Goal: Task Accomplishment & Management: Complete application form

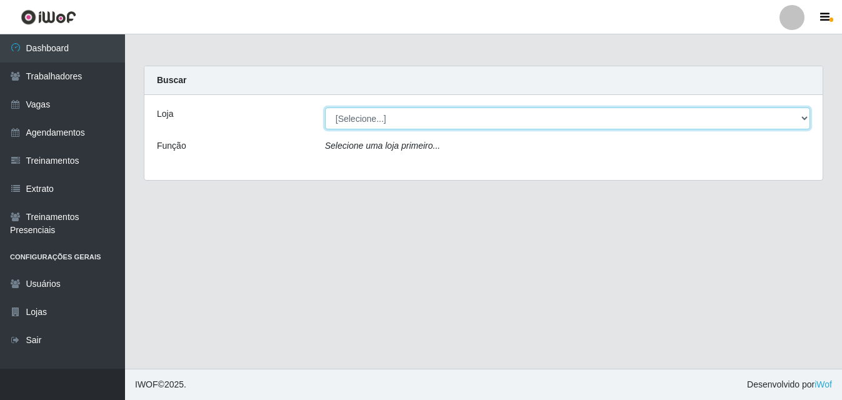
click at [806, 117] on select "[Selecione...] Bemais Supermercados - B5 Anatólia" at bounding box center [567, 118] width 485 height 22
click at [805, 116] on select "[Selecione...] Bemais Supermercados - B5 Anatólia" at bounding box center [567, 118] width 485 height 22
click at [805, 114] on select "[Selecione...] Bemais Supermercados - B5 Anatólia" at bounding box center [567, 118] width 485 height 22
select select "405"
click at [325, 107] on select "[Selecione...] Bemais Supermercados - B5 Anatólia" at bounding box center [567, 118] width 485 height 22
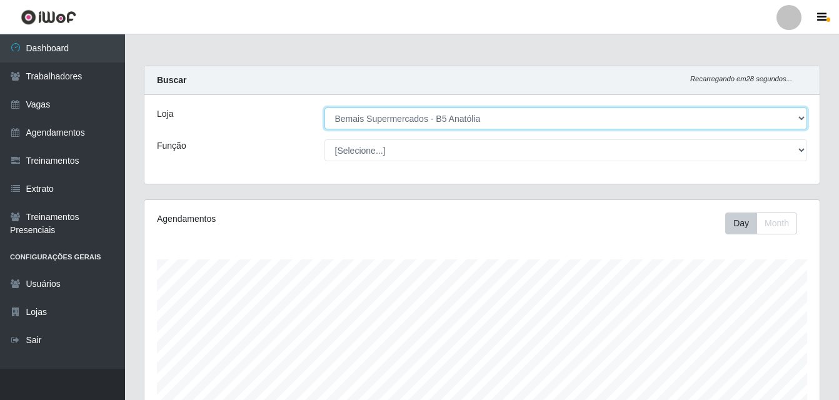
scroll to position [259, 675]
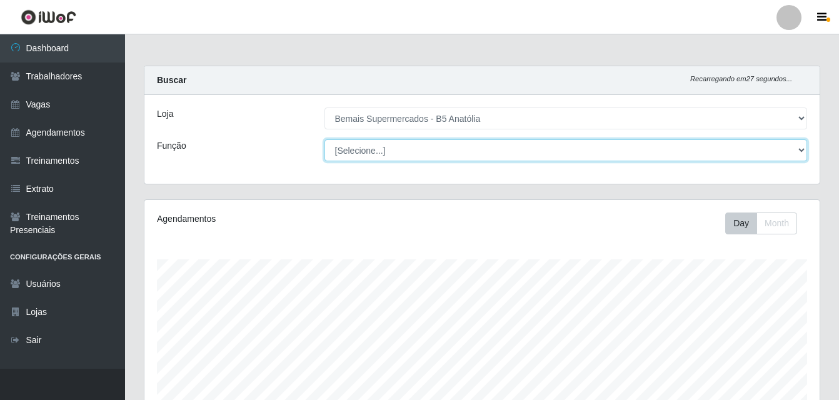
click at [800, 151] on select "[Selecione...] ASG ASG + ASG ++ Auxiliar de Estacionamento Auxiliar de Estacion…" at bounding box center [565, 150] width 483 height 22
select select "82"
click at [324, 139] on select "[Selecione...] ASG ASG + ASG ++ Auxiliar de Estacionamento Auxiliar de Estacion…" at bounding box center [565, 150] width 483 height 22
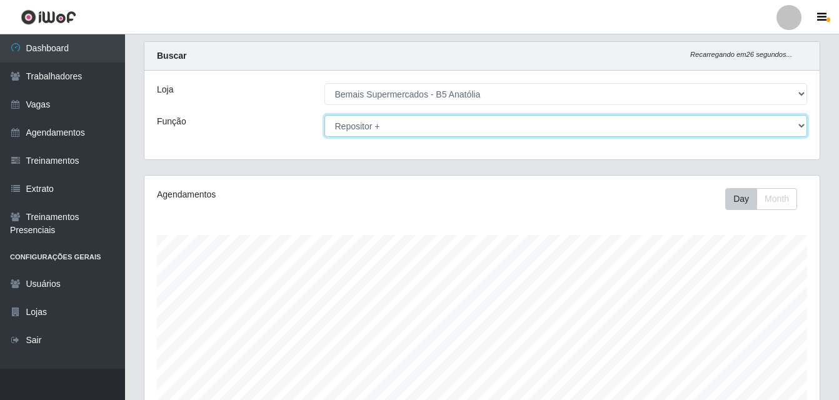
scroll to position [0, 0]
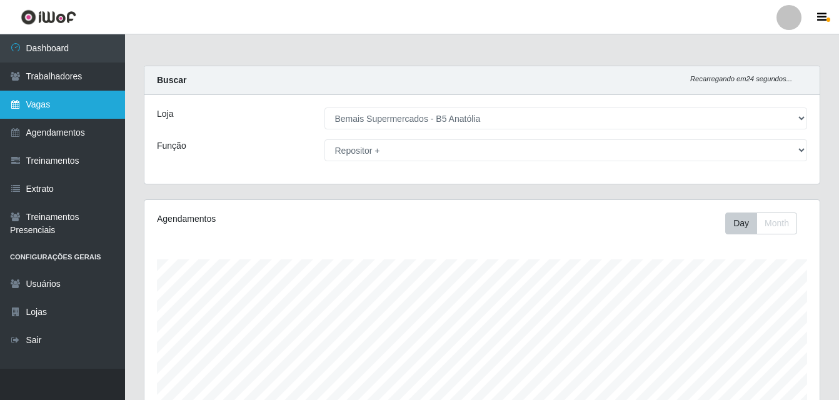
click at [54, 108] on link "Vagas" at bounding box center [62, 105] width 125 height 28
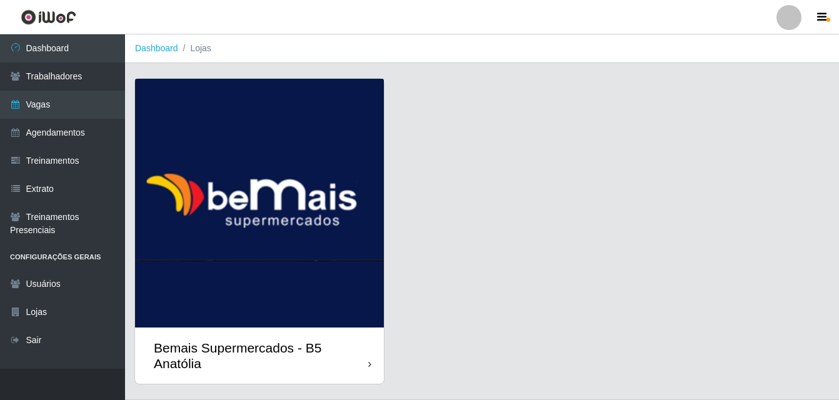
click at [361, 360] on div "Bemais Supermercados - B5 Anatólia" at bounding box center [261, 355] width 214 height 31
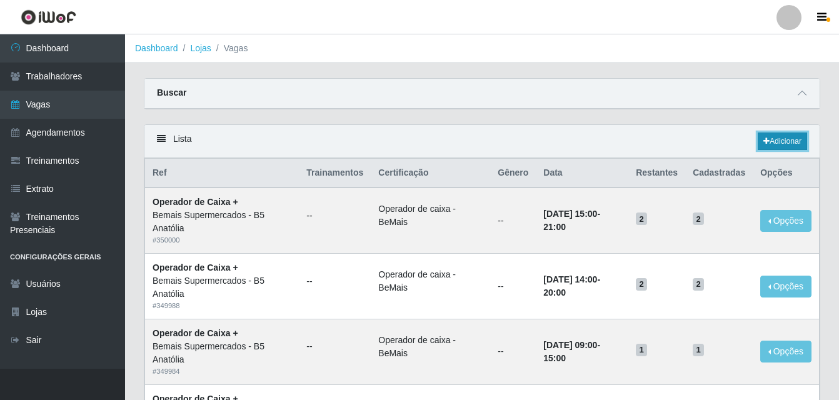
click at [778, 144] on link "Adicionar" at bounding box center [781, 140] width 49 height 17
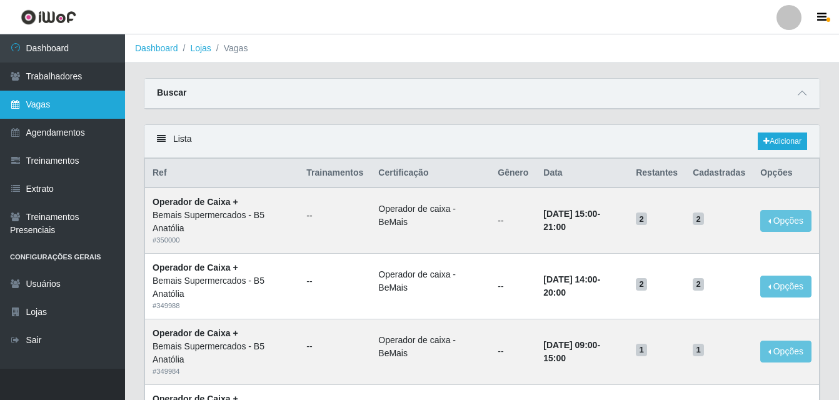
click at [46, 108] on link "Vagas" at bounding box center [62, 105] width 125 height 28
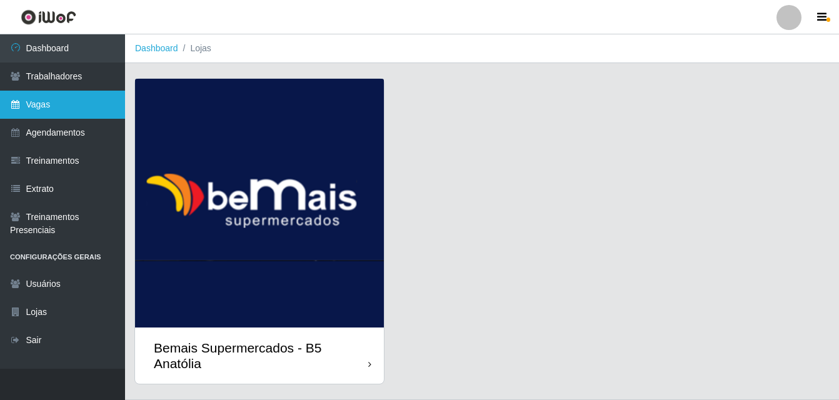
click at [46, 106] on link "Vagas" at bounding box center [62, 105] width 125 height 28
click at [51, 106] on link "Vagas" at bounding box center [62, 105] width 125 height 28
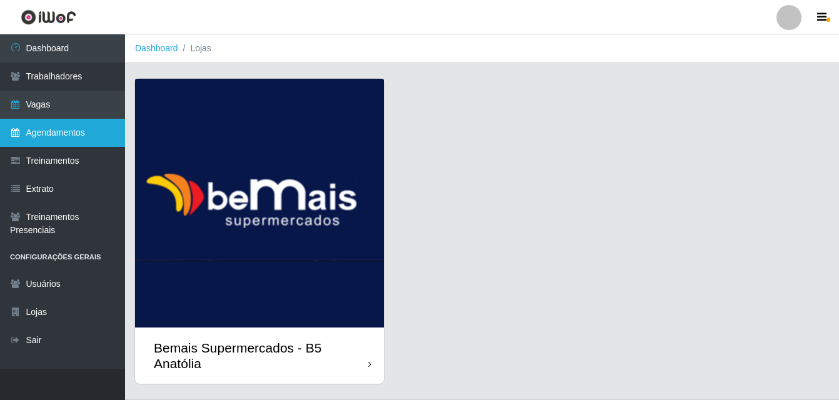
click at [54, 132] on link "Agendamentos" at bounding box center [62, 133] width 125 height 28
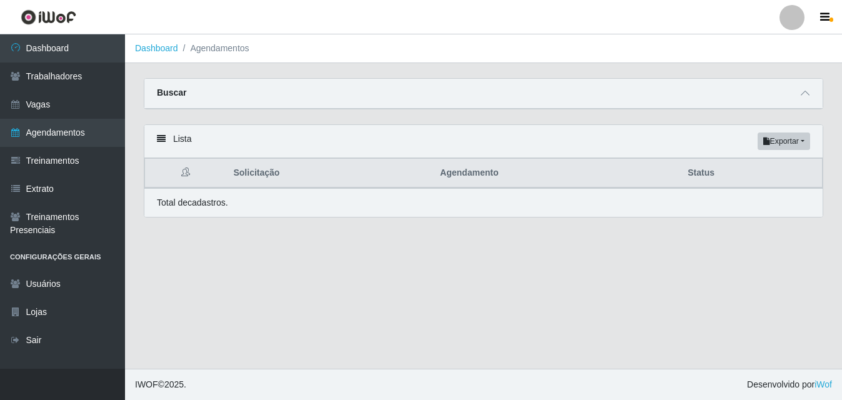
click at [158, 139] on icon at bounding box center [161, 138] width 9 height 9
click at [161, 143] on icon at bounding box center [161, 138] width 9 height 9
click at [161, 139] on icon at bounding box center [161, 138] width 9 height 9
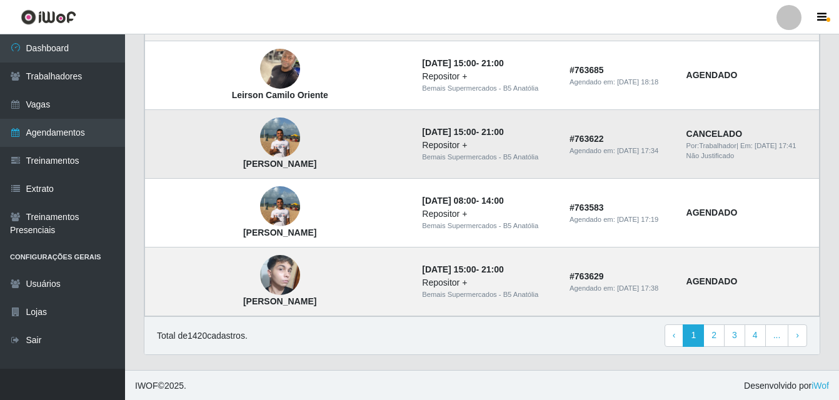
scroll to position [905, 0]
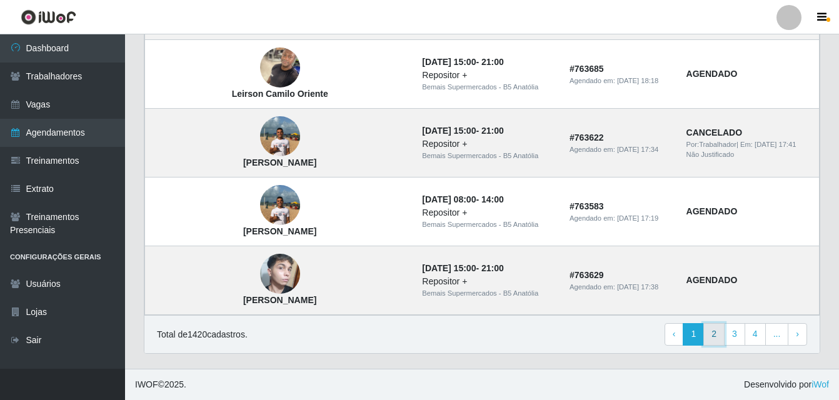
click at [717, 336] on link "2" at bounding box center [713, 334] width 21 height 22
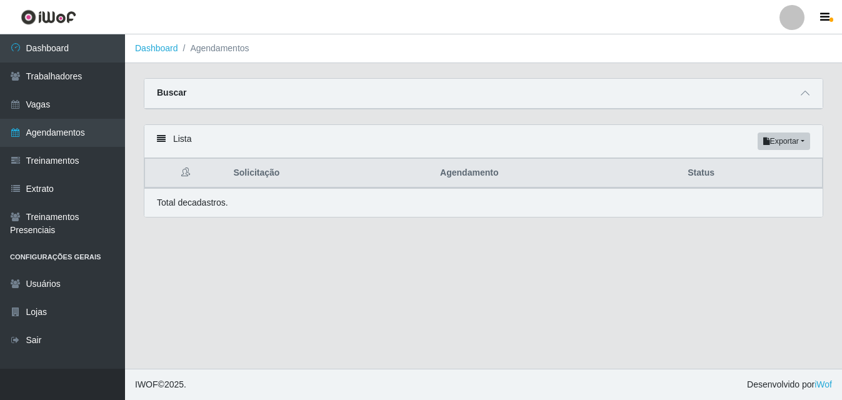
click at [156, 139] on div "Lista Exportar PDF Excel" at bounding box center [483, 141] width 678 height 33
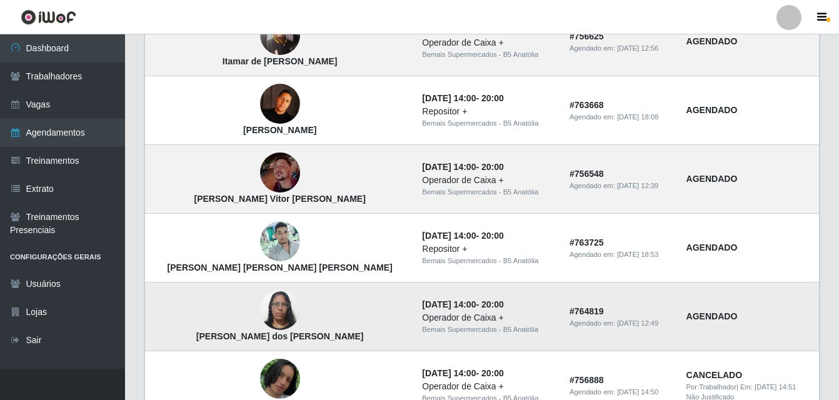
scroll to position [562, 0]
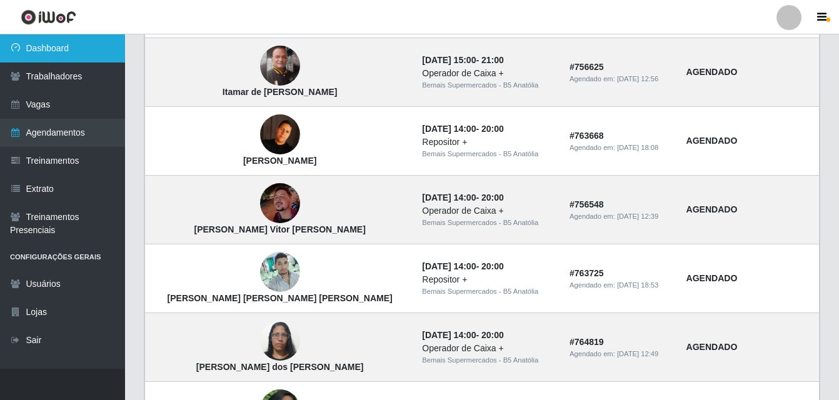
click at [57, 51] on link "Dashboard" at bounding box center [62, 48] width 125 height 28
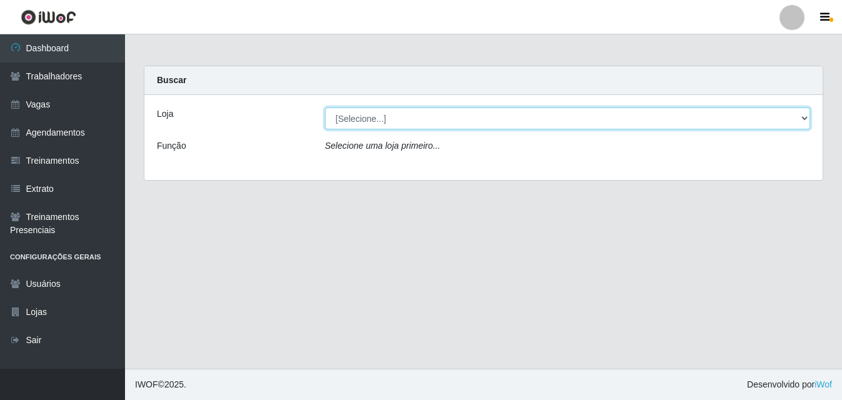
click at [802, 117] on select "[Selecione...] Bemais Supermercados - B5 Anatólia" at bounding box center [567, 118] width 485 height 22
select select "405"
click at [325, 107] on select "[Selecione...] Bemais Supermercados - B5 Anatólia" at bounding box center [567, 118] width 485 height 22
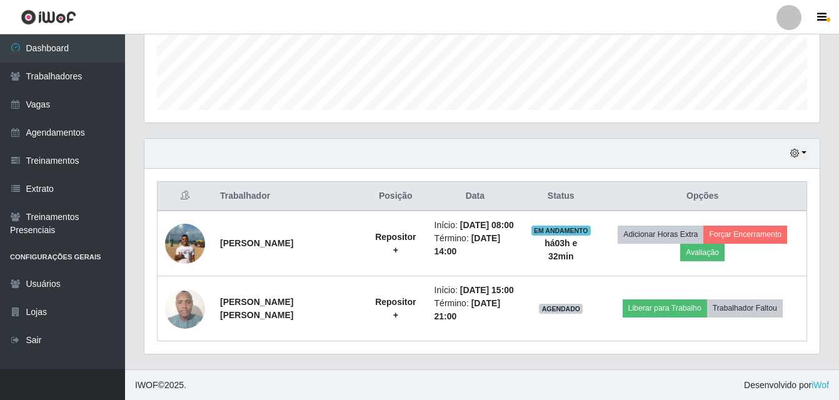
scroll to position [337, 0]
click at [801, 153] on button "button" at bounding box center [797, 153] width 17 height 14
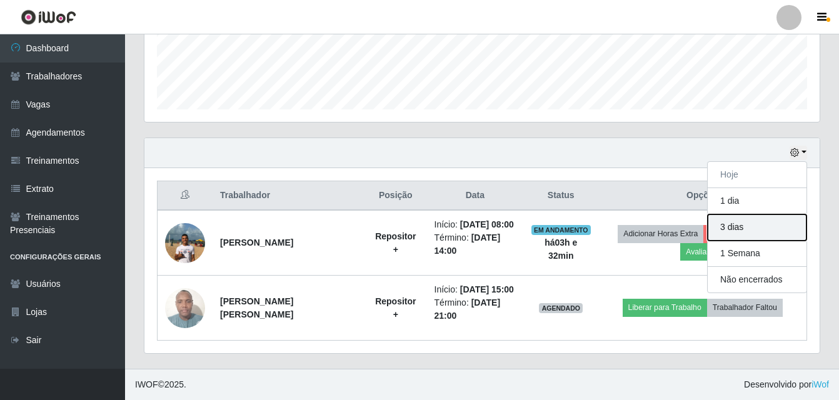
click at [749, 226] on button "3 dias" at bounding box center [756, 227] width 99 height 26
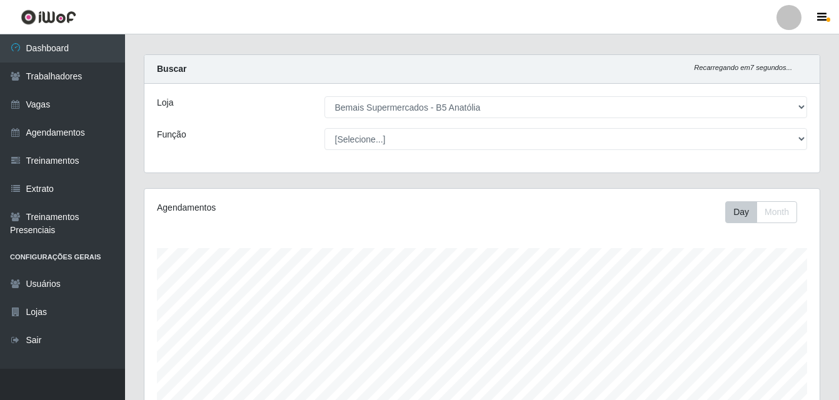
scroll to position [0, 0]
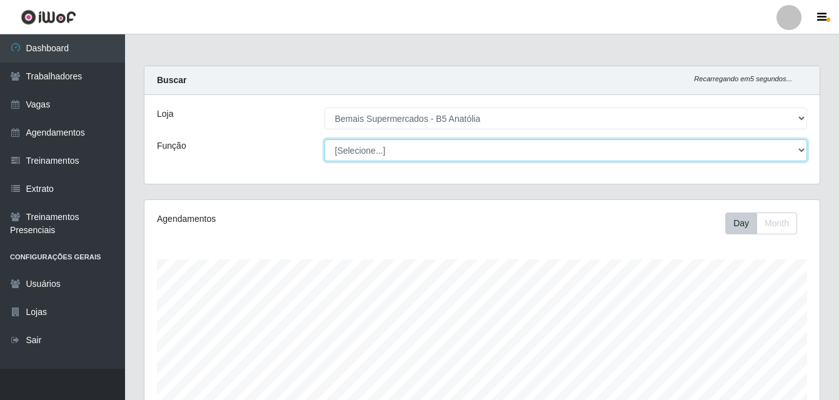
click at [798, 151] on select "[Selecione...] ASG ASG + ASG ++ Auxiliar de Estacionamento Auxiliar de Estacion…" at bounding box center [565, 150] width 483 height 22
select select "82"
click at [324, 139] on select "[Selecione...] ASG ASG + ASG ++ Auxiliar de Estacionamento Auxiliar de Estacion…" at bounding box center [565, 150] width 483 height 22
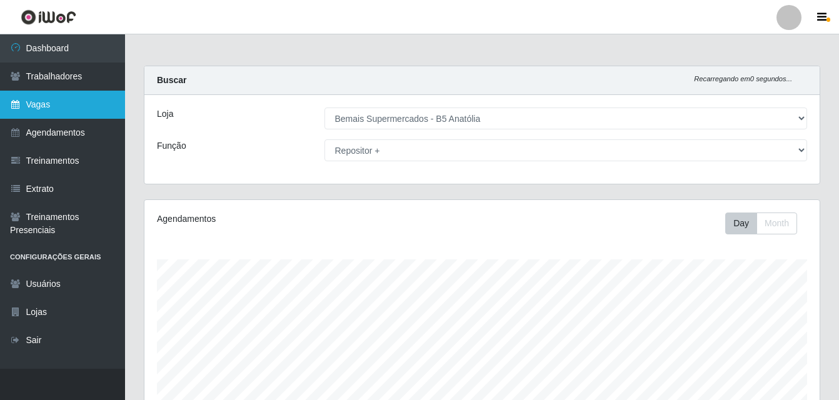
click at [56, 108] on link "Vagas" at bounding box center [62, 105] width 125 height 28
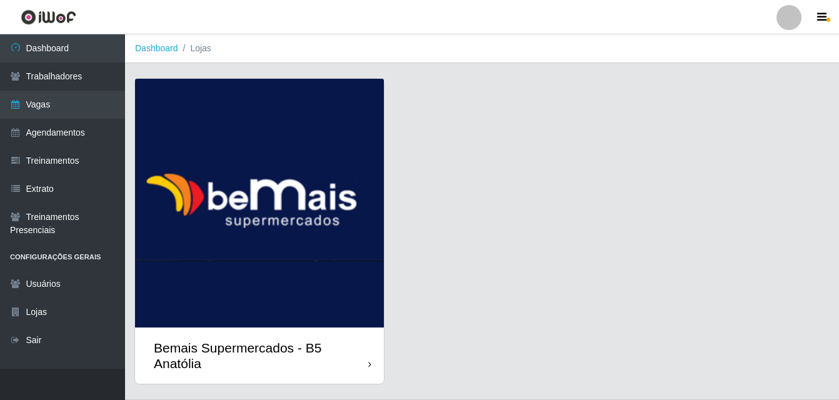
scroll to position [31, 0]
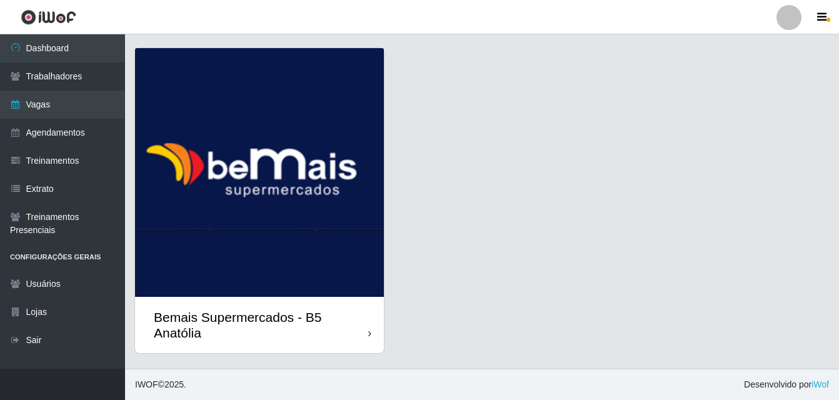
click at [369, 333] on icon at bounding box center [369, 333] width 3 height 9
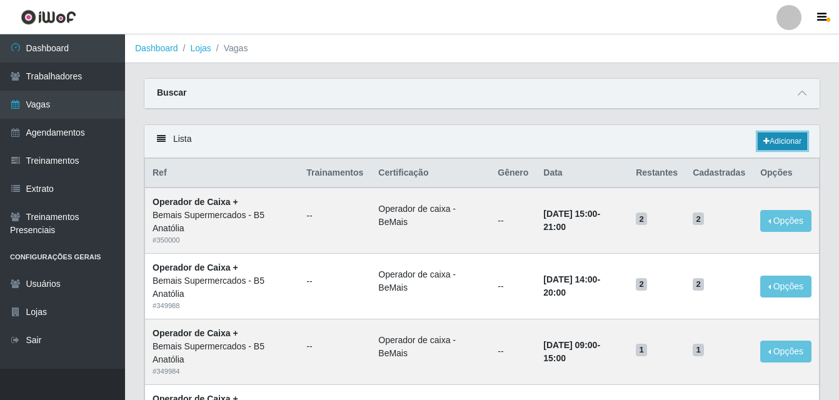
click at [790, 141] on link "Adicionar" at bounding box center [781, 140] width 49 height 17
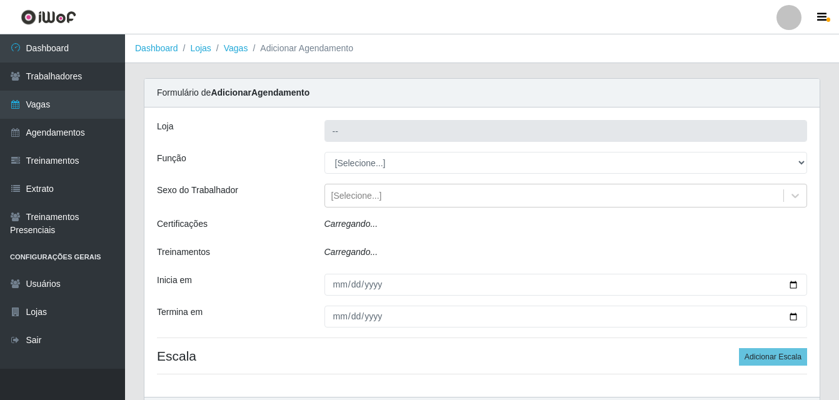
type input "Bemais Supermercados - B5 Anatólia"
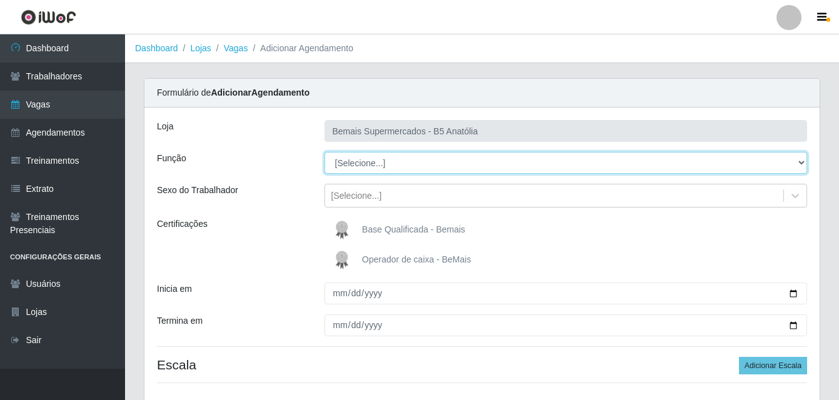
click at [799, 161] on select "[Selecione...] ASG ASG + ASG ++ Auxiliar de Estacionamento Auxiliar de Estacion…" at bounding box center [565, 163] width 483 height 22
select select "82"
click at [324, 152] on select "[Selecione...] ASG ASG + ASG ++ Auxiliar de Estacionamento Auxiliar de Estacion…" at bounding box center [565, 163] width 483 height 22
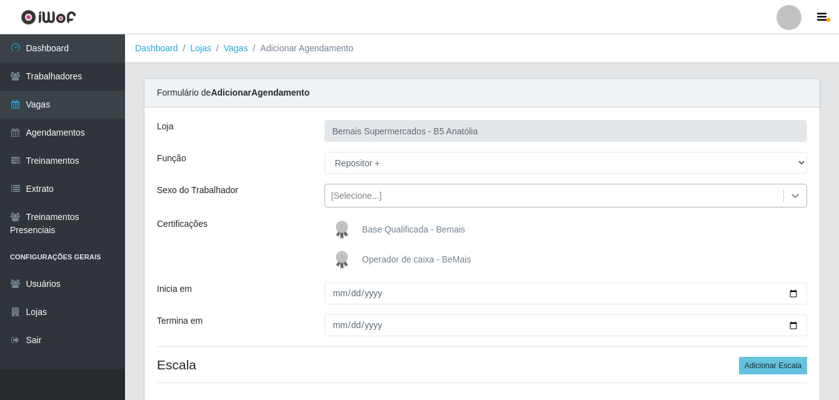
click at [793, 194] on icon at bounding box center [795, 195] width 12 height 12
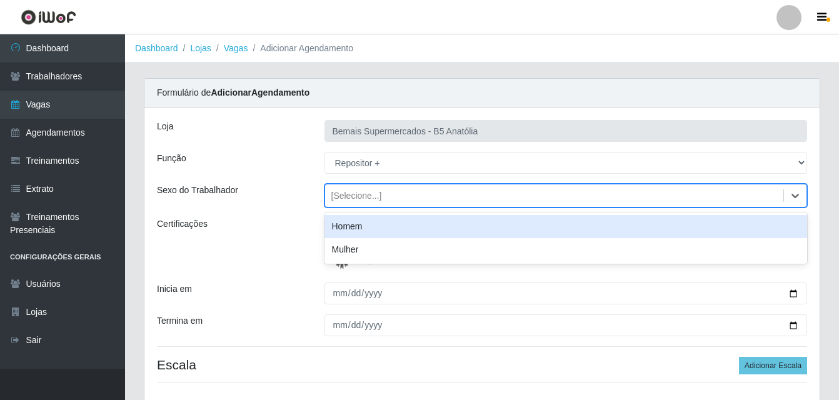
click at [380, 227] on div "Homem" at bounding box center [565, 226] width 483 height 23
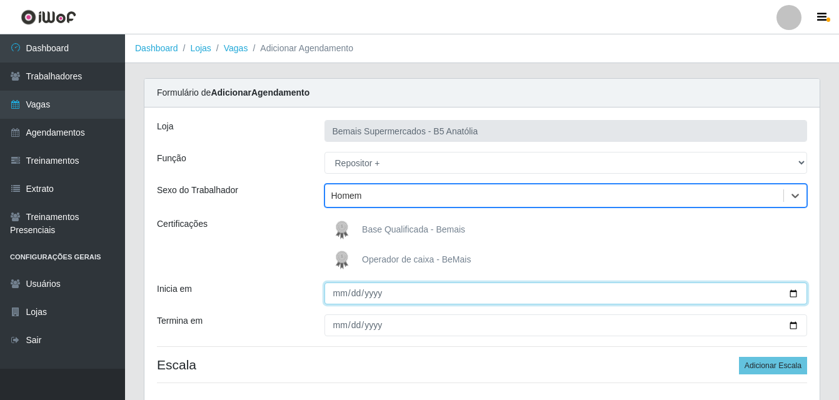
click at [793, 296] on input "Inicia em" at bounding box center [565, 293] width 483 height 22
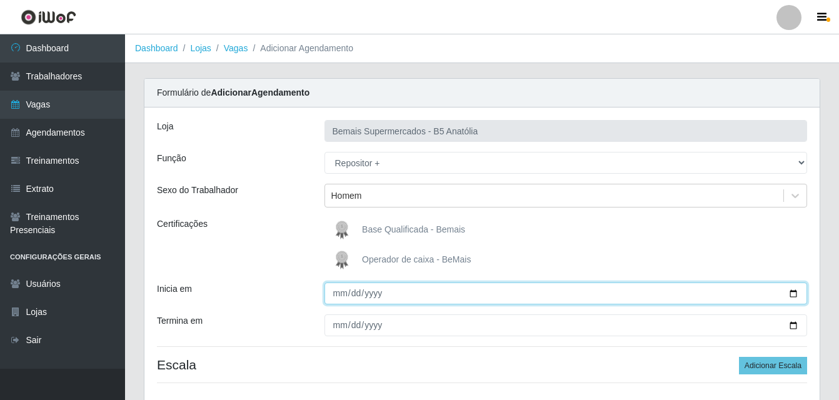
type input "2025-10-05"
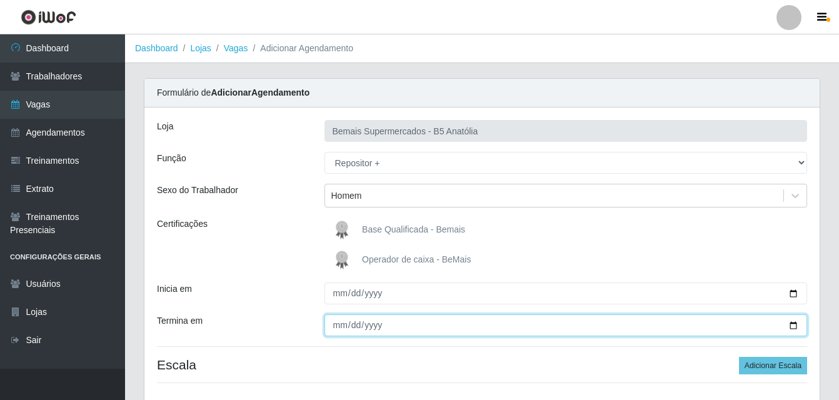
click at [797, 327] on input "Termina em" at bounding box center [565, 325] width 483 height 22
type input "2025-10-05"
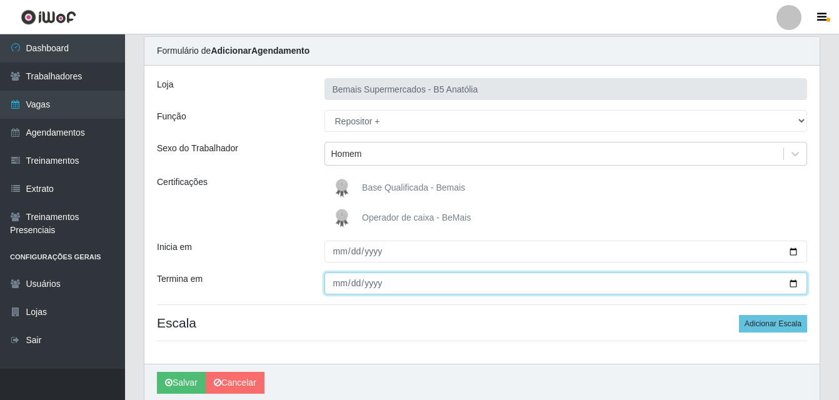
scroll to position [90, 0]
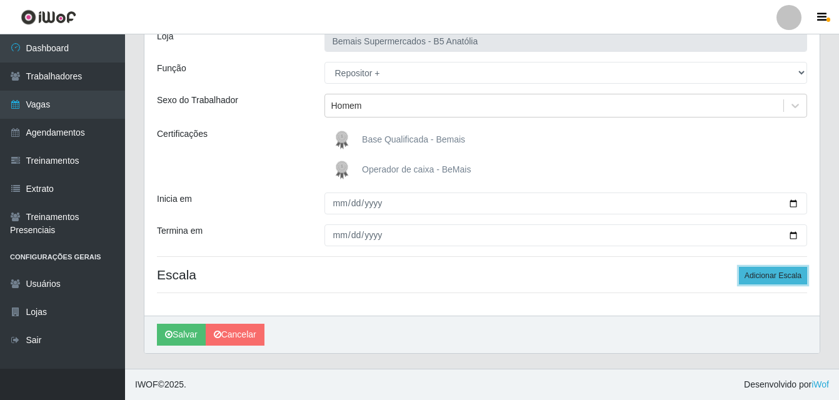
click at [775, 276] on button "Adicionar Escala" at bounding box center [773, 275] width 68 height 17
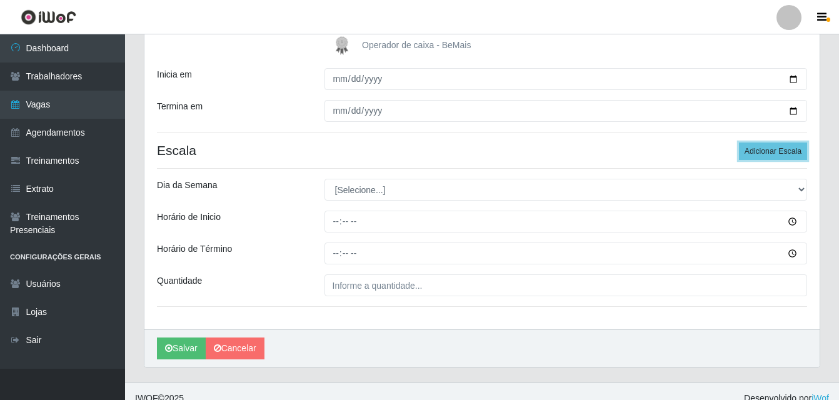
scroll to position [215, 0]
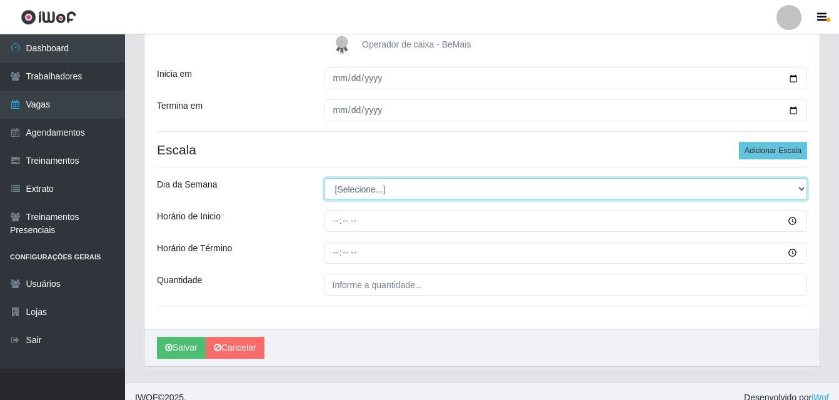
click at [802, 188] on select "[Selecione...] Segunda Terça Quarta Quinta Sexta Sábado Domingo" at bounding box center [565, 189] width 483 height 22
select select "0"
click at [324, 178] on select "[Selecione...] Segunda Terça Quarta Quinta Sexta Sábado Domingo" at bounding box center [565, 189] width 483 height 22
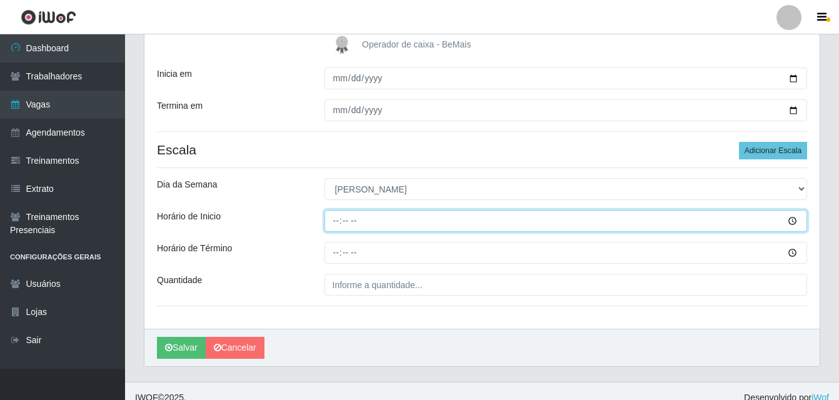
click at [334, 222] on input "Horário de Inicio" at bounding box center [565, 221] width 483 height 22
type input "09:00"
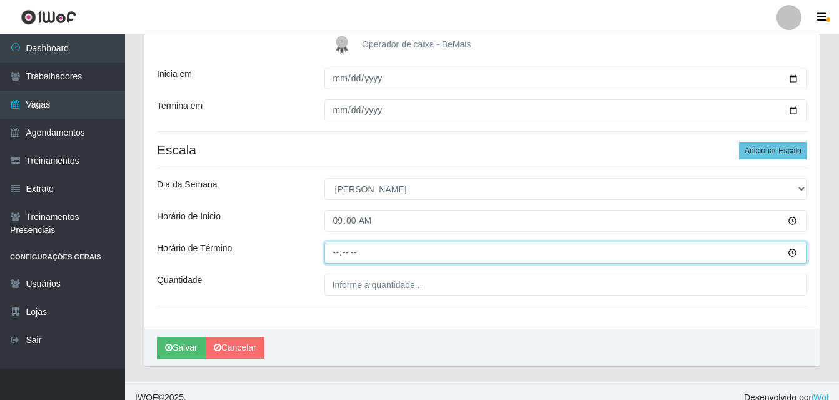
click at [340, 255] on input "Horário de Término" at bounding box center [565, 253] width 483 height 22
type input "15:00"
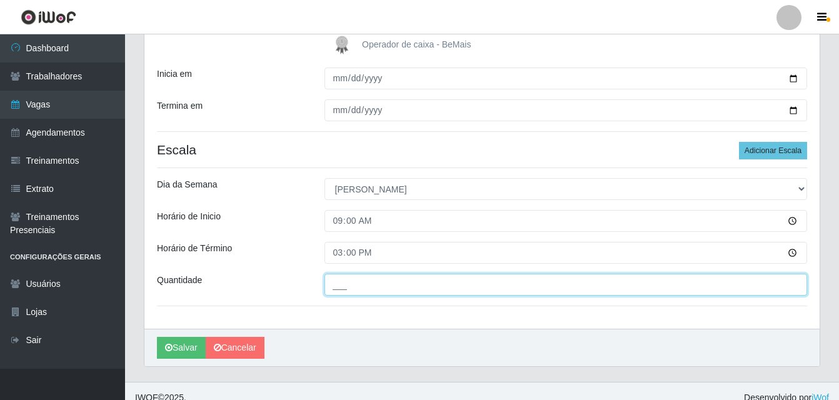
click at [347, 286] on input "___" at bounding box center [565, 285] width 483 height 22
type input "02_"
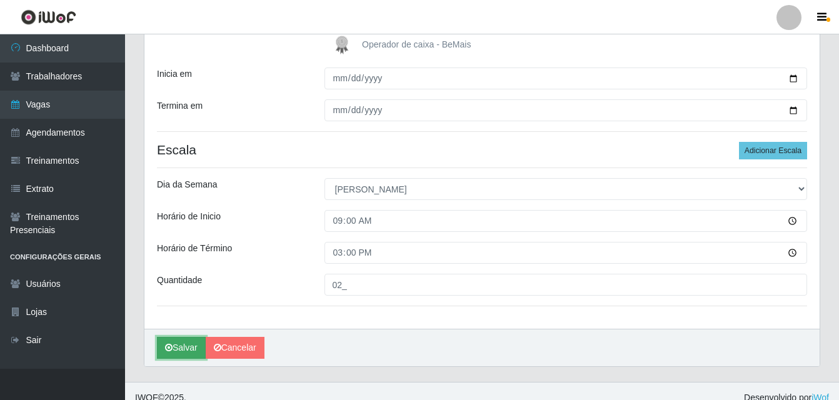
click at [186, 348] on button "Salvar" at bounding box center [181, 348] width 49 height 22
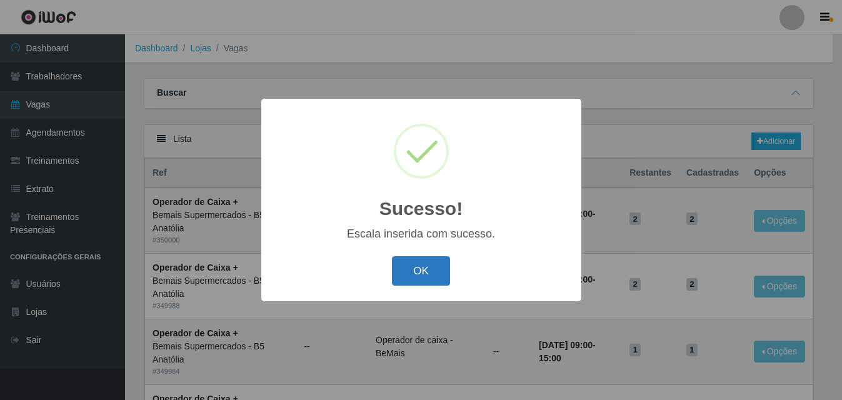
click at [427, 264] on button "OK" at bounding box center [421, 270] width 58 height 29
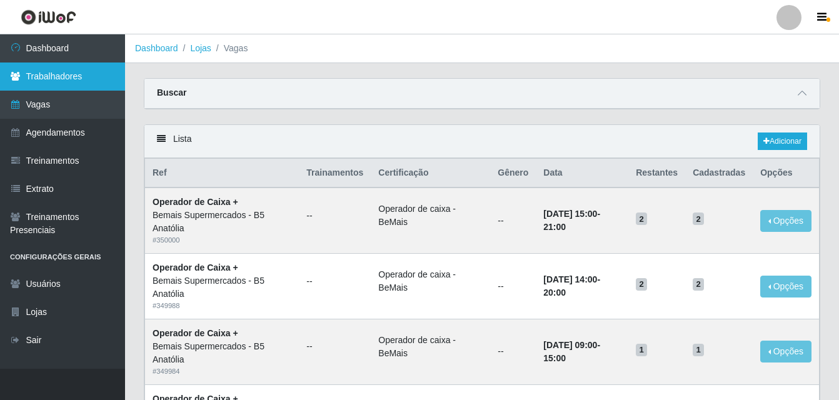
click at [61, 82] on link "Trabalhadores" at bounding box center [62, 76] width 125 height 28
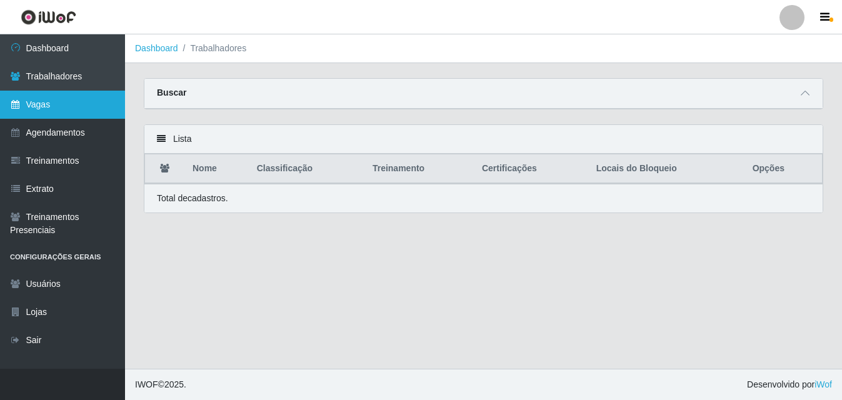
click at [63, 104] on link "Vagas" at bounding box center [62, 105] width 125 height 28
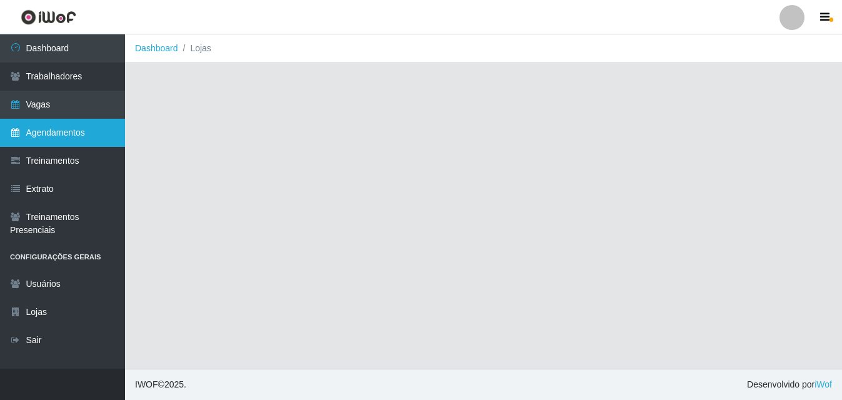
click at [64, 136] on link "Agendamentos" at bounding box center [62, 133] width 125 height 28
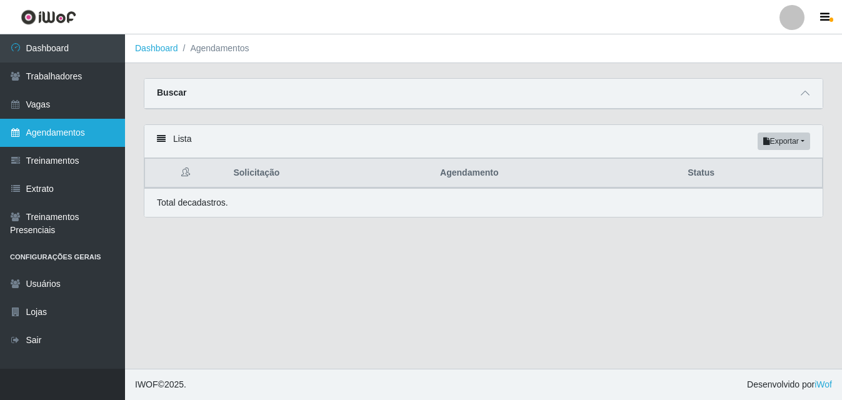
click at [64, 136] on link "Agendamentos" at bounding box center [62, 133] width 125 height 28
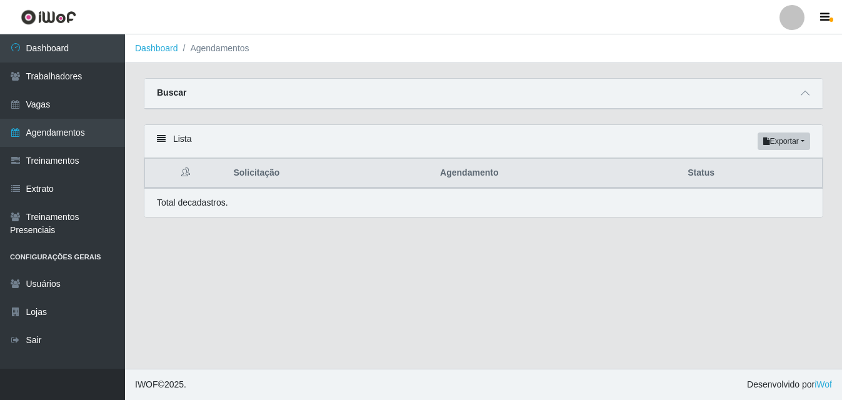
click at [162, 139] on icon at bounding box center [161, 138] width 9 height 9
click at [161, 141] on icon at bounding box center [161, 138] width 9 height 9
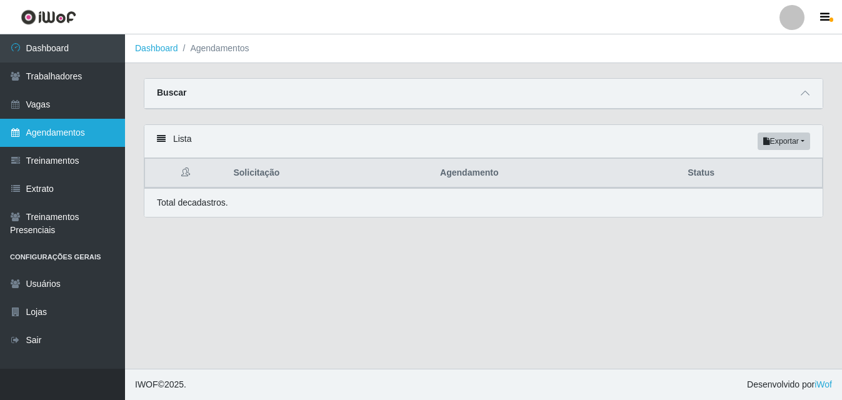
click at [83, 132] on link "Agendamentos" at bounding box center [62, 133] width 125 height 28
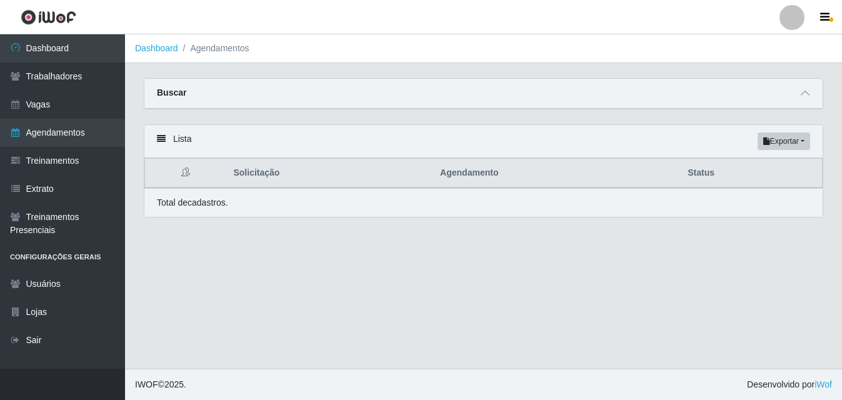
click at [166, 140] on div "Lista Exportar PDF Excel" at bounding box center [483, 141] width 678 height 33
click at [162, 141] on icon at bounding box center [161, 138] width 9 height 9
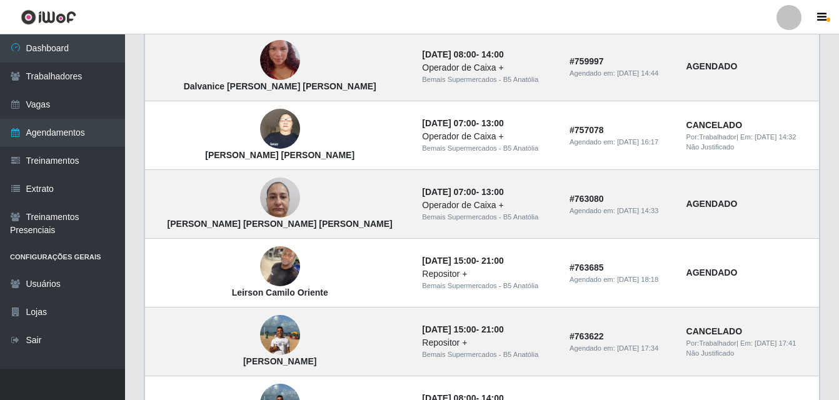
scroll to position [905, 0]
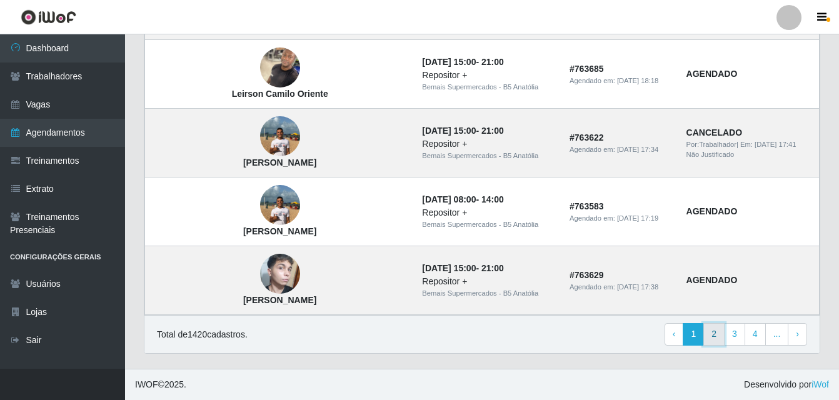
click at [719, 337] on link "2" at bounding box center [713, 334] width 21 height 22
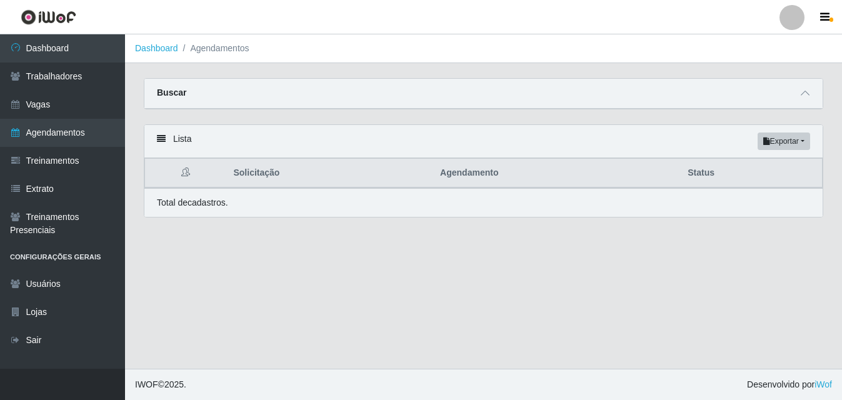
click at [162, 137] on icon at bounding box center [161, 138] width 9 height 9
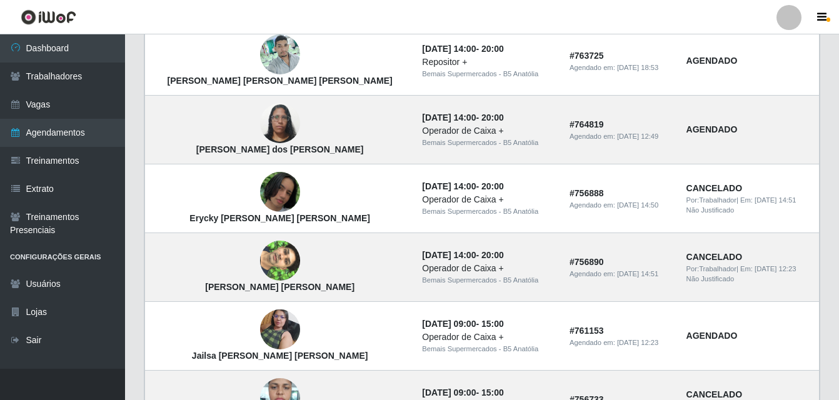
scroll to position [812, 0]
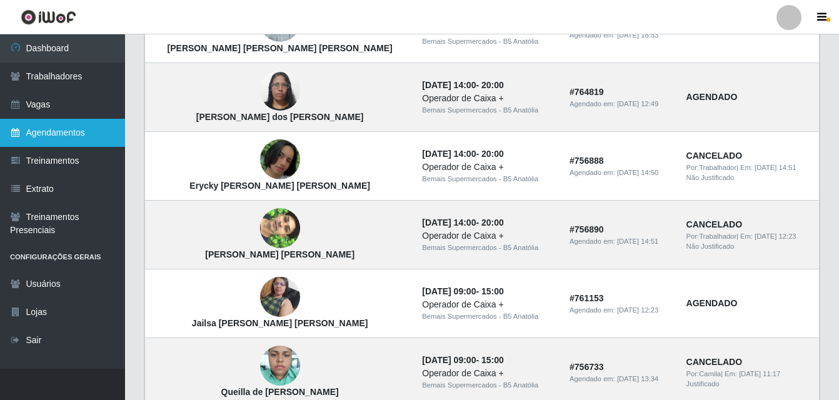
click at [76, 133] on link "Agendamentos" at bounding box center [62, 133] width 125 height 28
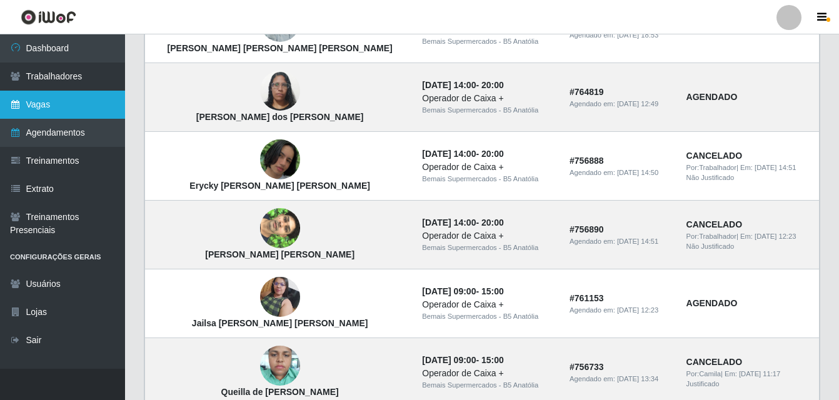
click at [76, 111] on link "Vagas" at bounding box center [62, 105] width 125 height 28
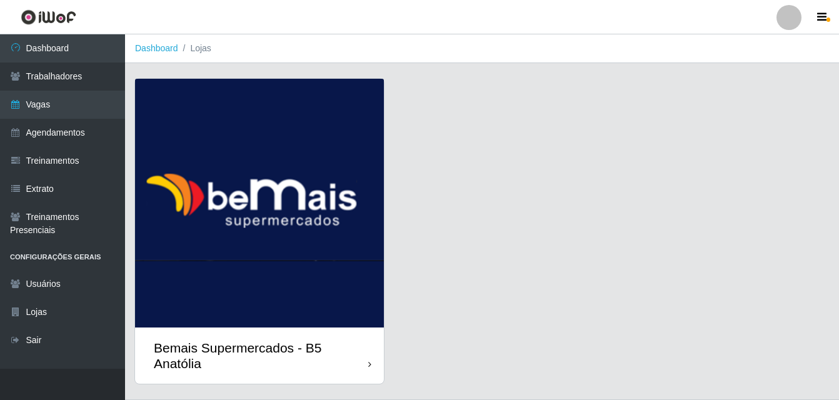
click at [364, 365] on div "Bemais Supermercados - B5 Anatólia" at bounding box center [261, 355] width 214 height 31
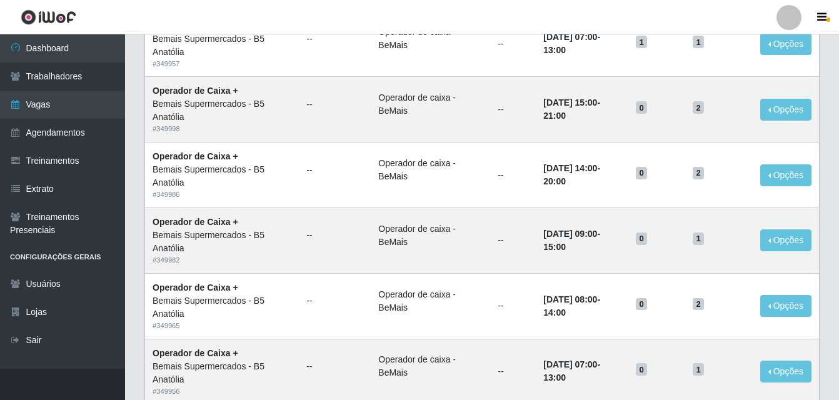
scroll to position [856, 0]
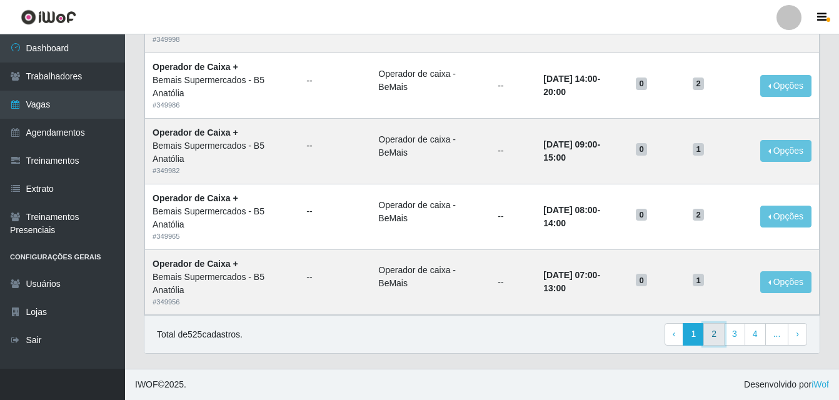
click at [718, 333] on link "2" at bounding box center [713, 334] width 21 height 22
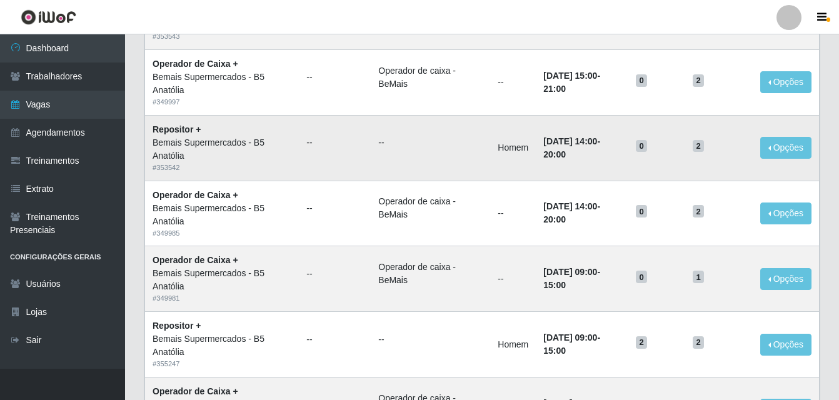
scroll to position [625, 0]
